Goal: Task Accomplishment & Management: Manage account settings

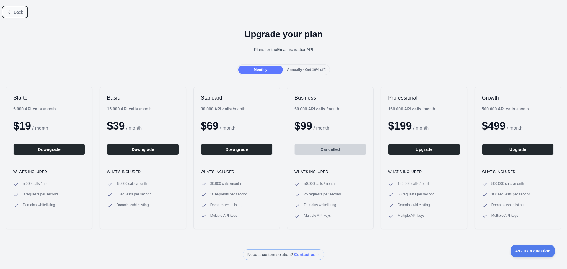
click at [6, 13] on button "Back" at bounding box center [15, 12] width 24 height 10
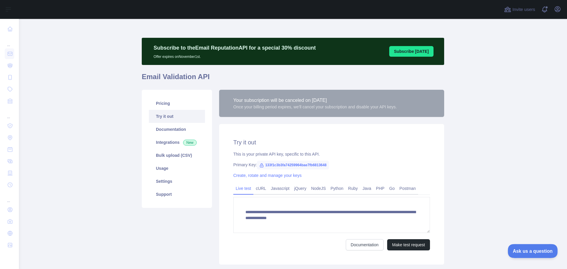
click at [522, 247] on button "Ask us a question" at bounding box center [530, 250] width 44 height 12
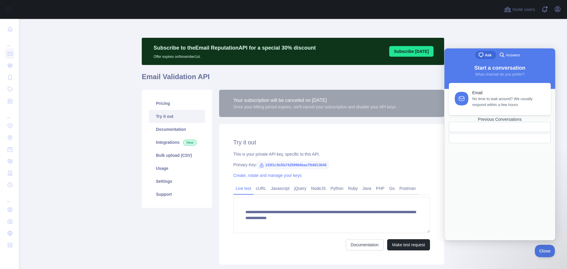
click at [513, 56] on span "Answers" at bounding box center [513, 55] width 14 height 6
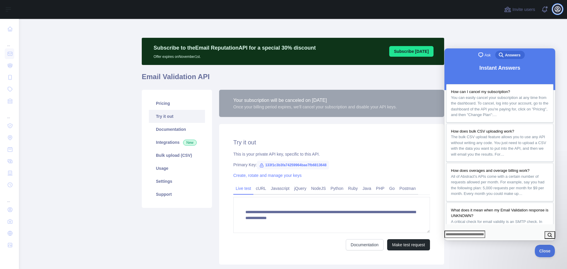
click at [559, 12] on icon "button" at bounding box center [557, 9] width 5 height 5
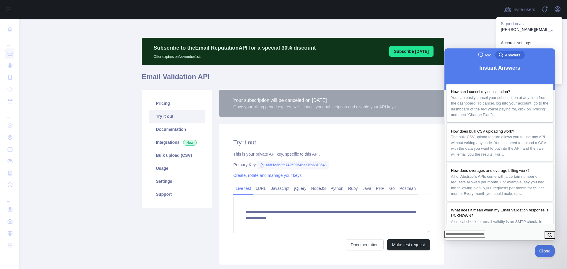
click at [506, 32] on p "[PERSON_NAME][EMAIL_ADDRESS][DOMAIN_NAME]" at bounding box center [529, 30] width 57 height 6
click at [510, 42] on link "Account settings" at bounding box center [529, 43] width 66 height 11
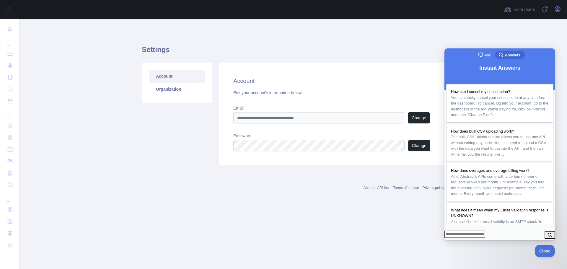
click at [212, 115] on div "Account Organization Account Edit your account's information below Email Change…" at bounding box center [293, 114] width 310 height 110
click at [420, 120] on button "Change" at bounding box center [419, 117] width 22 height 11
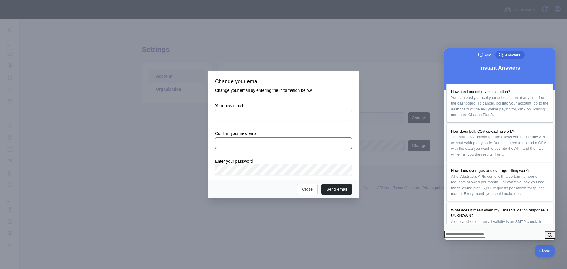
type input "**********"
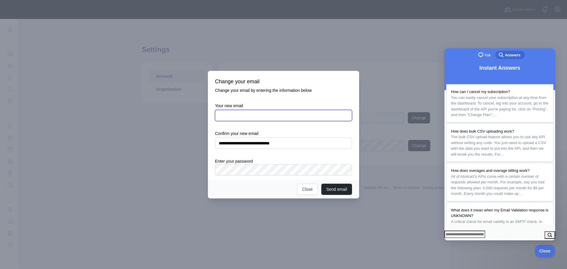
click at [243, 111] on input "Your new email" at bounding box center [283, 115] width 137 height 11
click at [275, 83] on h3 "Change your email" at bounding box center [283, 81] width 137 height 7
click at [306, 189] on button "Close" at bounding box center [307, 189] width 21 height 11
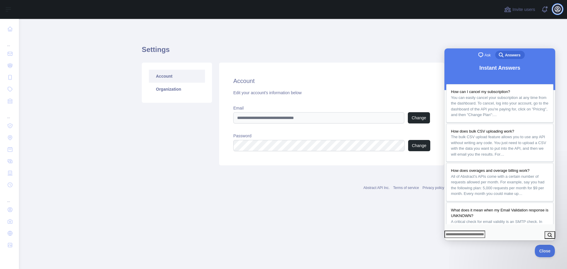
click at [557, 9] on icon "button" at bounding box center [557, 9] width 5 height 5
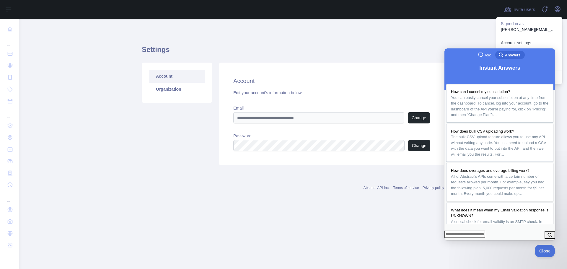
click at [524, 30] on p "[PERSON_NAME][EMAIL_ADDRESS][DOMAIN_NAME]" at bounding box center [529, 30] width 57 height 6
copy p "[PERSON_NAME][EMAIL_ADDRESS][DOMAIN_NAME]"
drag, startPoint x: 539, startPoint y: 248, endPoint x: 563, endPoint y: 244, distance: 23.8
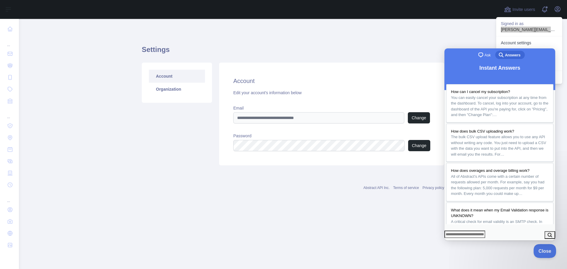
click at [539, 248] on span "Close" at bounding box center [544, 250] width 20 height 4
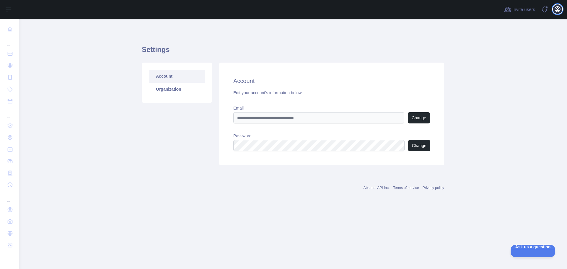
click at [555, 7] on icon "button" at bounding box center [557, 9] width 7 height 7
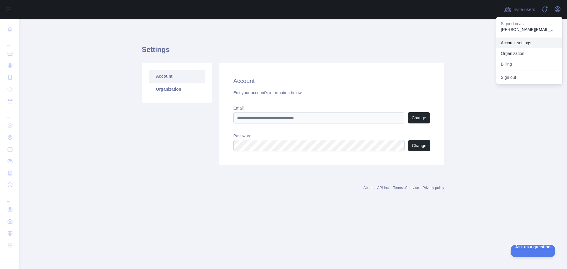
click at [522, 44] on link "Account settings" at bounding box center [529, 43] width 66 height 11
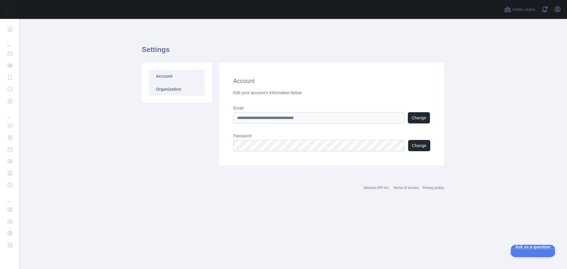
click at [173, 91] on link "Organization" at bounding box center [177, 89] width 56 height 13
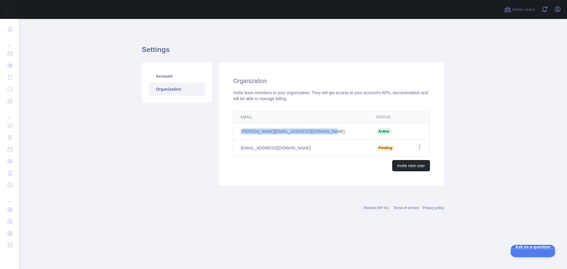
drag, startPoint x: 243, startPoint y: 132, endPoint x: 327, endPoint y: 131, distance: 84.2
click at [327, 131] on td "[PERSON_NAME][EMAIL_ADDRESS][DOMAIN_NAME]" at bounding box center [302, 132] width 136 height 16
click at [326, 131] on td "[PERSON_NAME][EMAIL_ADDRESS][DOMAIN_NAME]" at bounding box center [302, 132] width 136 height 16
drag, startPoint x: 241, startPoint y: 131, endPoint x: 323, endPoint y: 131, distance: 82.4
click at [323, 131] on td "[PERSON_NAME][EMAIL_ADDRESS][DOMAIN_NAME]" at bounding box center [302, 132] width 136 height 16
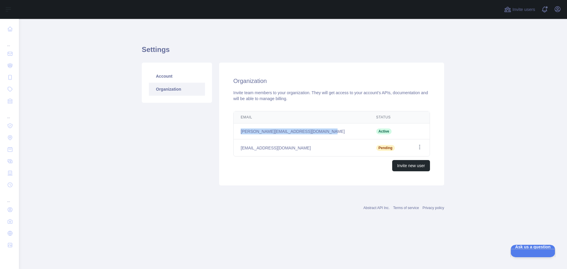
copy td "[PERSON_NAME][EMAIL_ADDRESS][DOMAIN_NAME]"
